Goal: Information Seeking & Learning: Learn about a topic

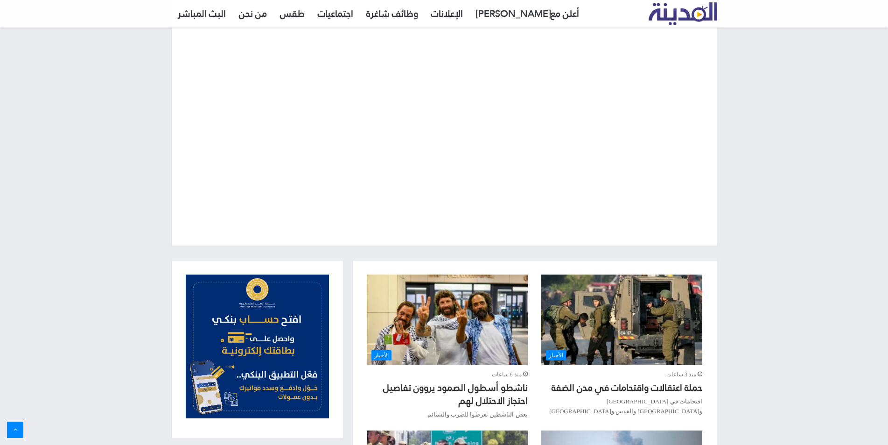
scroll to position [34, 0]
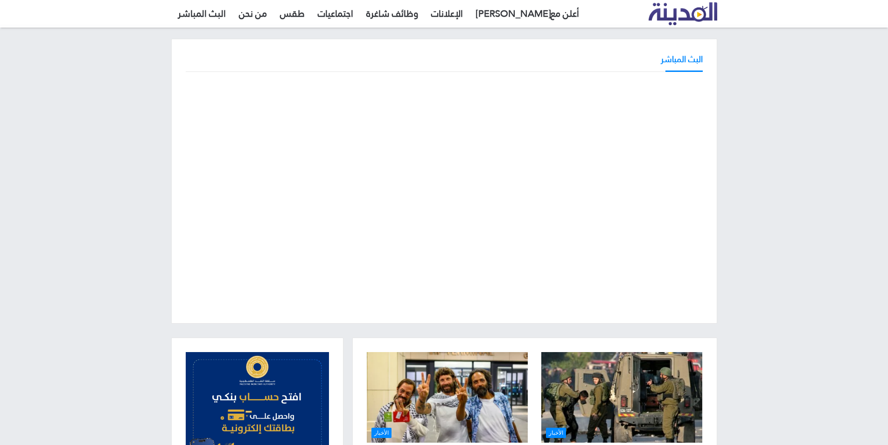
click at [789, 245] on div "البث المباشر" at bounding box center [444, 181] width 888 height 313
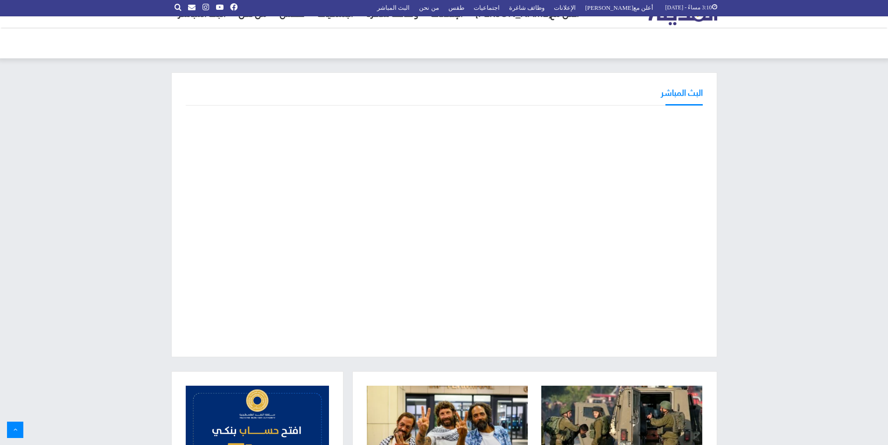
scroll to position [0, 0]
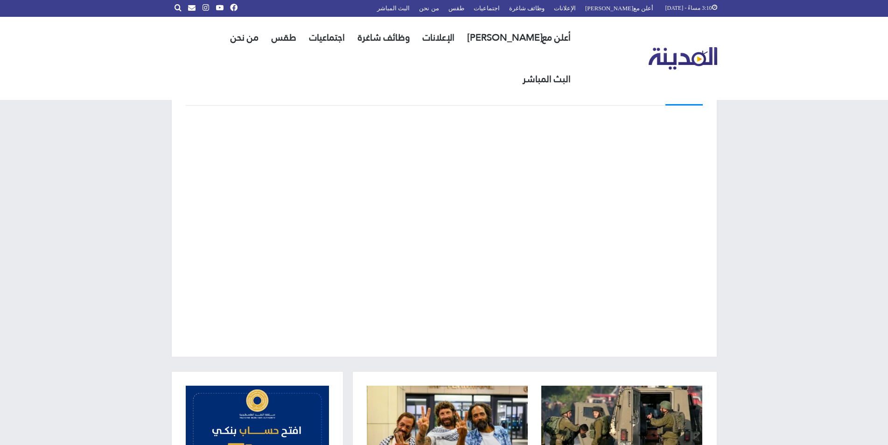
click at [753, 158] on div "البث المباشر" at bounding box center [444, 214] width 888 height 313
click at [809, 290] on div "البث المباشر" at bounding box center [444, 214] width 888 height 313
click at [789, 301] on div "البث المباشر" at bounding box center [444, 214] width 888 height 313
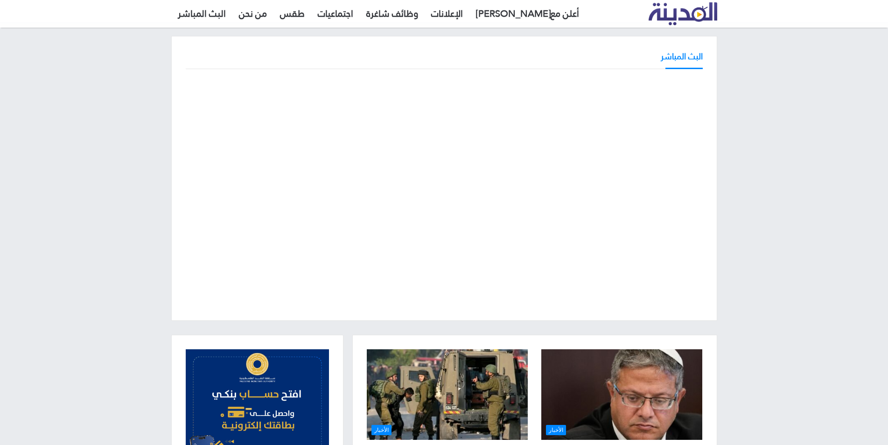
scroll to position [93, 0]
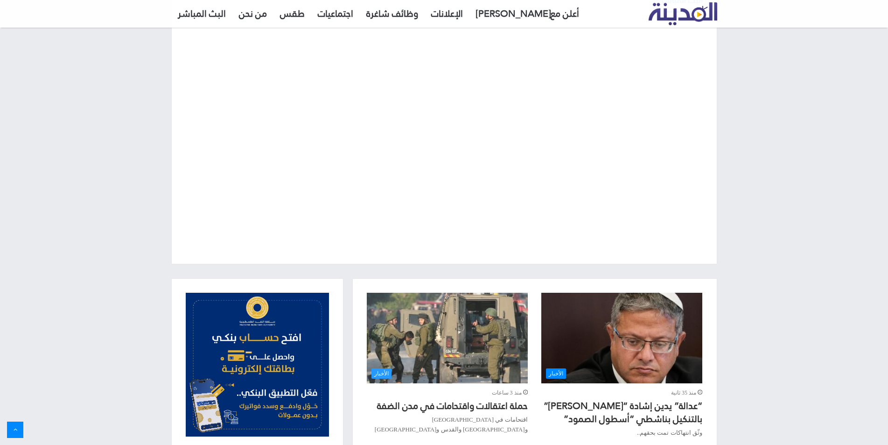
click at [445, 347] on img "حملة اعتقالات واقتحامات في مدن الضفة" at bounding box center [447, 338] width 161 height 91
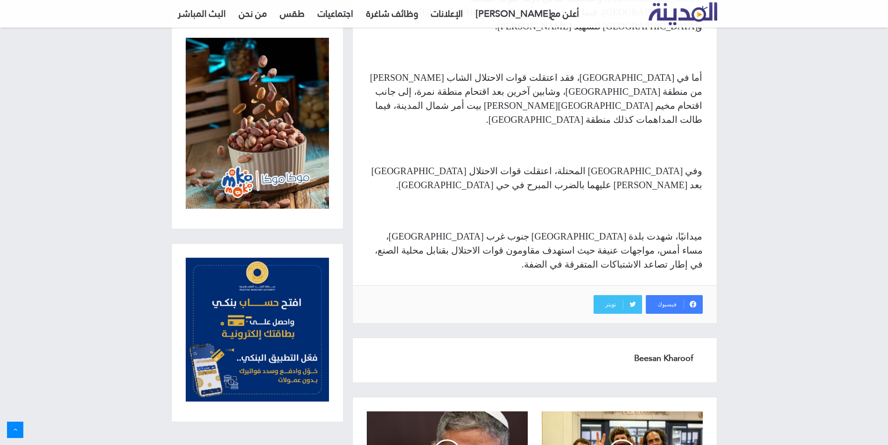
scroll to position [753, 0]
